Goal: Transaction & Acquisition: Purchase product/service

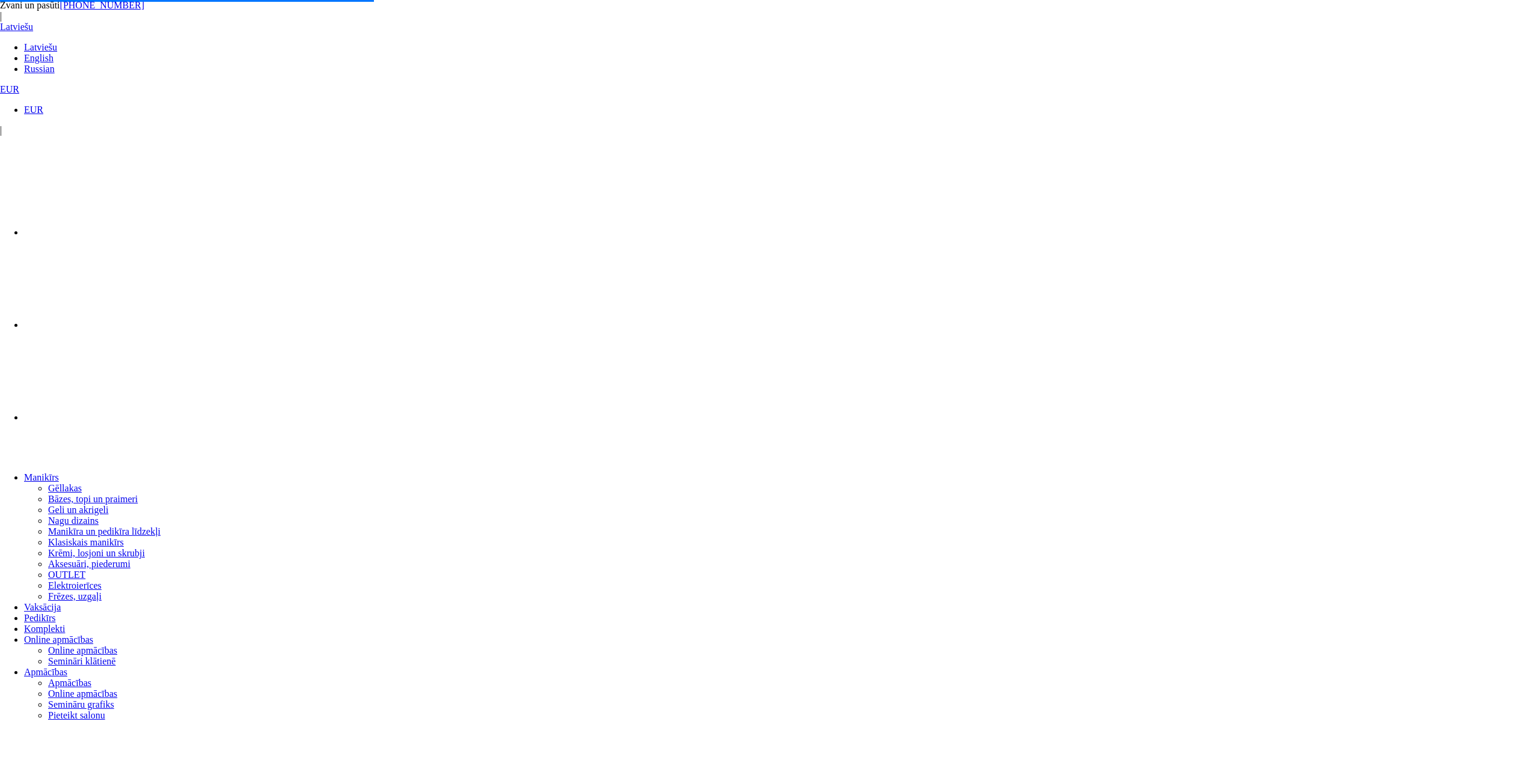
click at [82, 483] on link "Gēllakas" at bounding box center [64, 488] width 34 height 11
